Goal: Communication & Community: Answer question/provide support

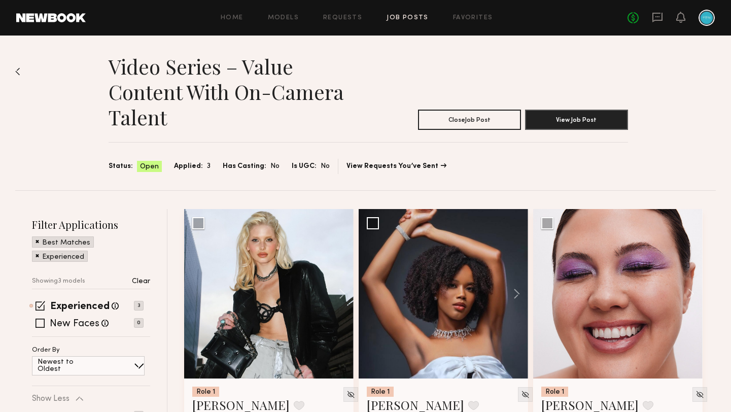
scroll to position [101, 0]
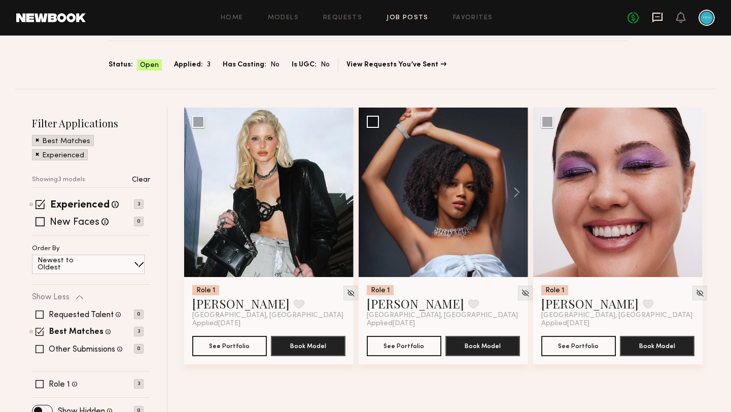
click at [657, 15] on icon at bounding box center [657, 17] width 11 height 11
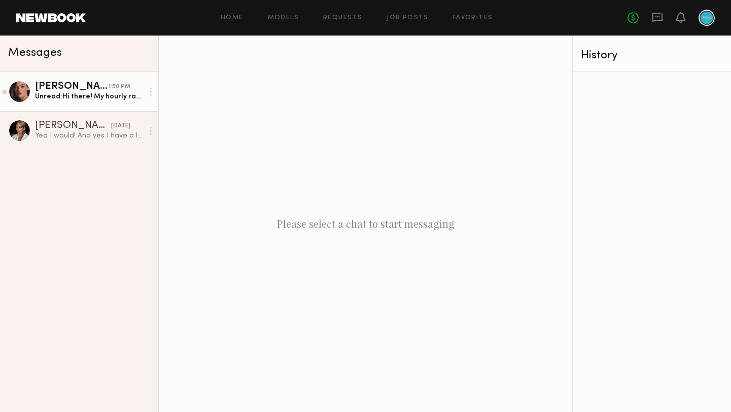
click at [103, 107] on link "[PERSON_NAME] 1:50 PM Unread: Hi there! My hourly rate is 75-100$ if this is a …" at bounding box center [79, 91] width 158 height 39
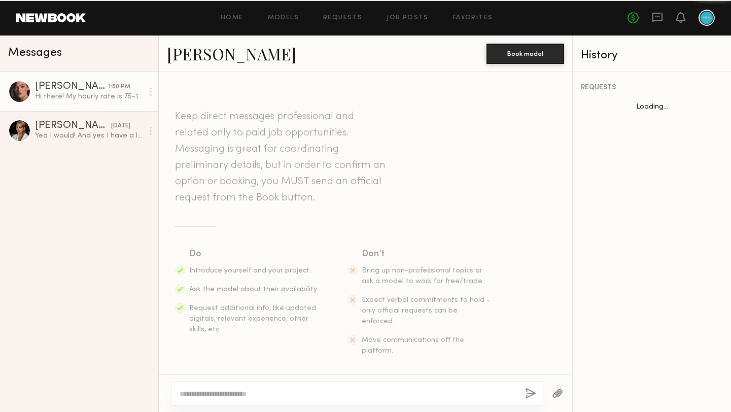
scroll to position [618, 0]
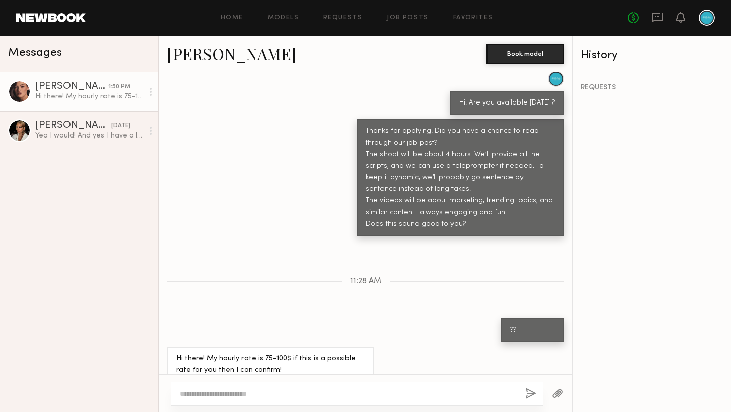
click at [295, 385] on div at bounding box center [357, 394] width 372 height 24
click at [292, 393] on textarea at bounding box center [348, 394] width 337 height 10
type textarea "*"
click at [281, 393] on textarea at bounding box center [348, 394] width 337 height 10
paste textarea "**********"
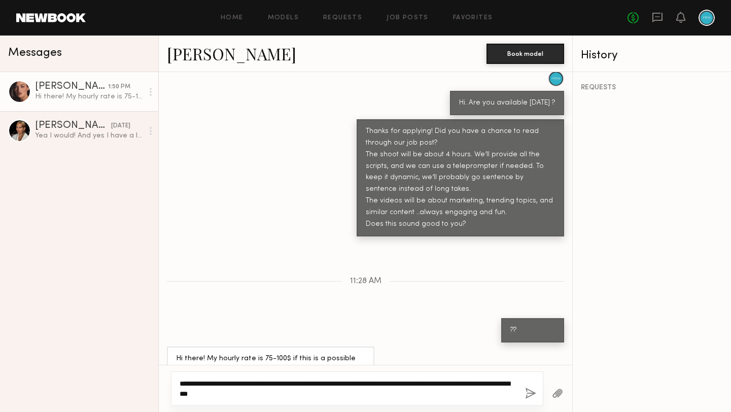
type textarea "**********"
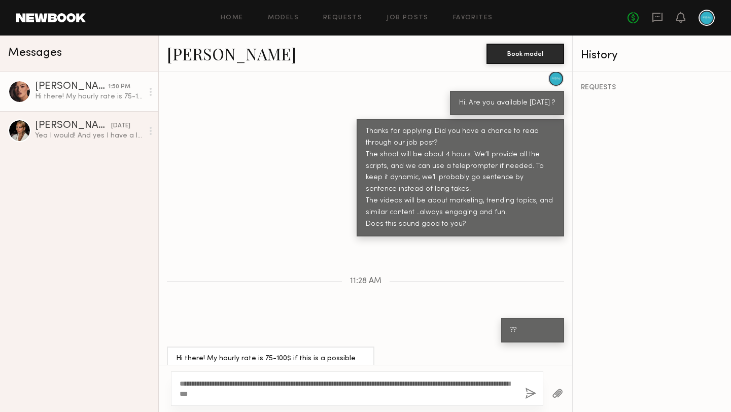
click at [529, 392] on button "button" at bounding box center [530, 394] width 11 height 13
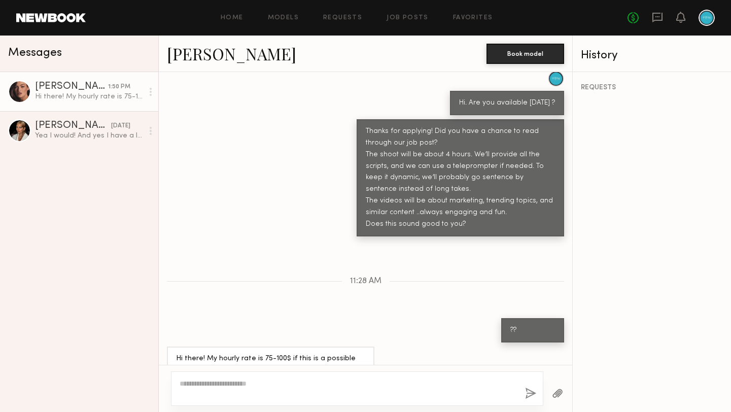
scroll to position [767, 0]
